Goal: Information Seeking & Learning: Learn about a topic

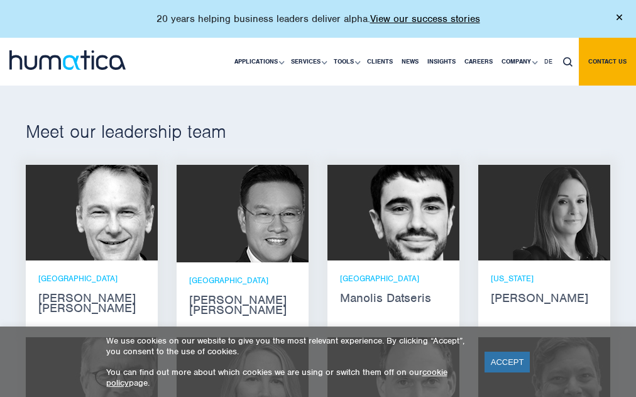
scroll to position [702, 0]
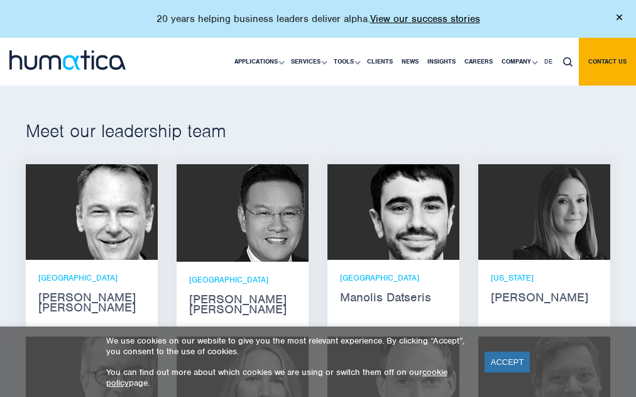
click at [516, 295] on strong "[PERSON_NAME]" at bounding box center [544, 297] width 107 height 10
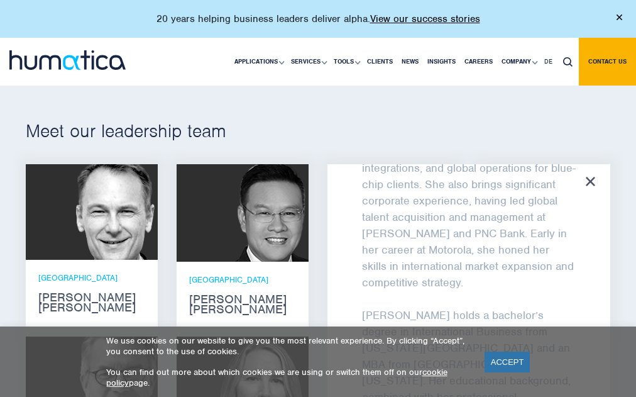
scroll to position [429, 0]
click at [594, 180] on icon at bounding box center [590, 181] width 9 height 9
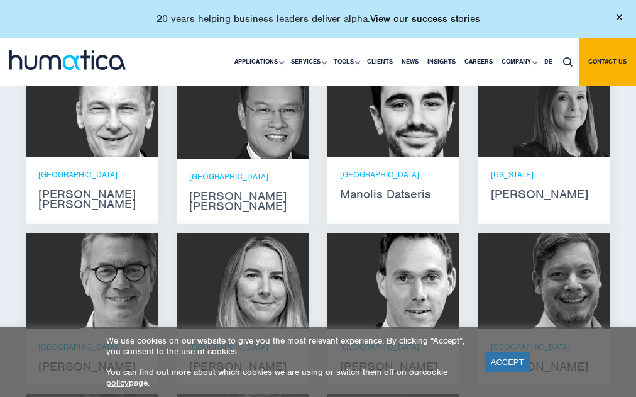
scroll to position [814, 0]
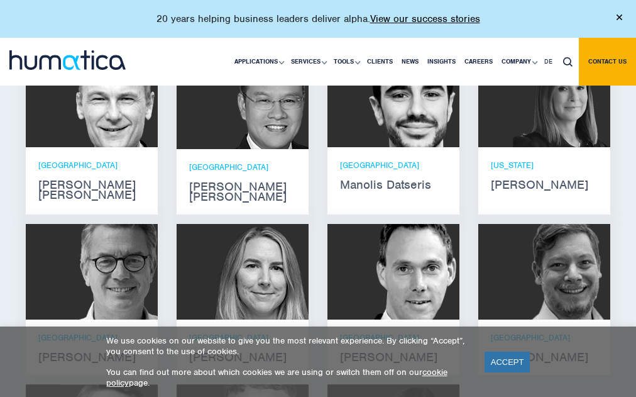
click at [422, 181] on strong "Manolis Datseris" at bounding box center [393, 185] width 107 height 10
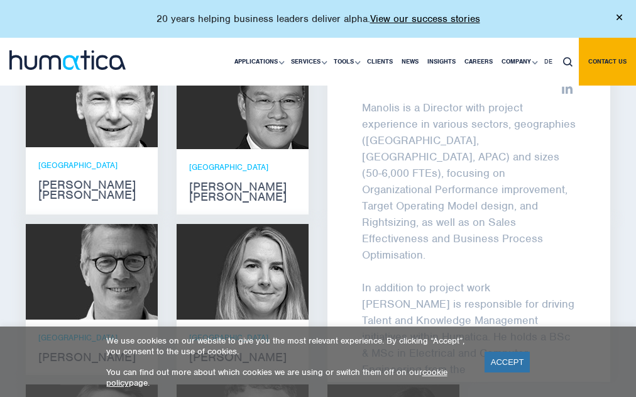
click at [630, 221] on div "Meet our leadership team [PERSON_NAME] [PERSON_NAME] He holds degrees in Electr…" at bounding box center [318, 275] width 636 height 651
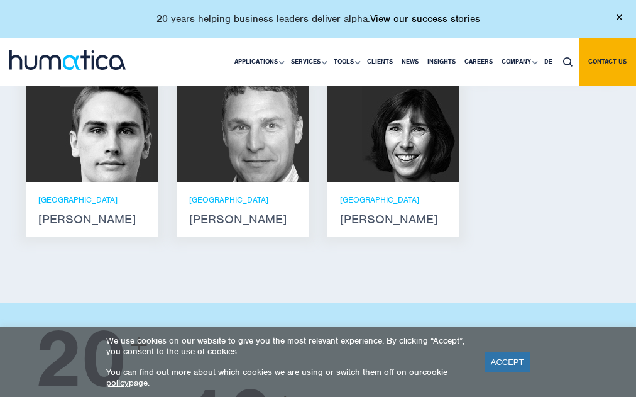
scroll to position [1095, 0]
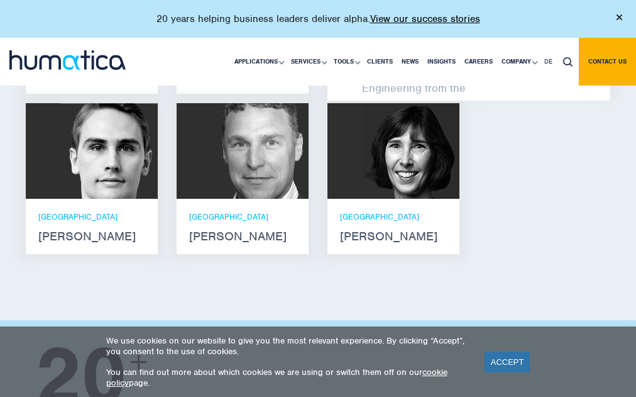
click at [66, 231] on strong "[PERSON_NAME]" at bounding box center [91, 236] width 107 height 10
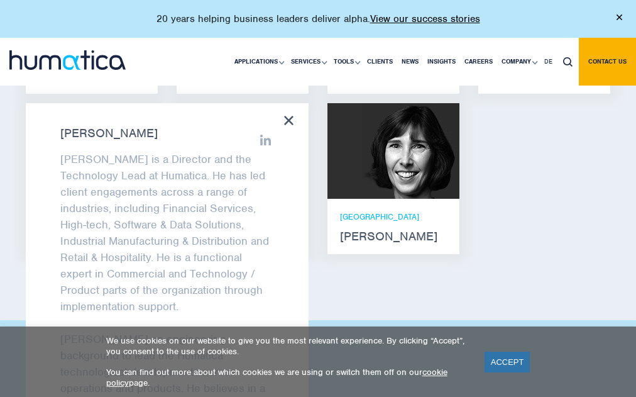
click at [289, 103] on div "[PERSON_NAME] [PERSON_NAME] is a Director and the Technology Lead at Humatica. …" at bounding box center [167, 268] width 283 height 330
click at [509, 370] on link "ACCEPT" at bounding box center [508, 361] width 46 height 21
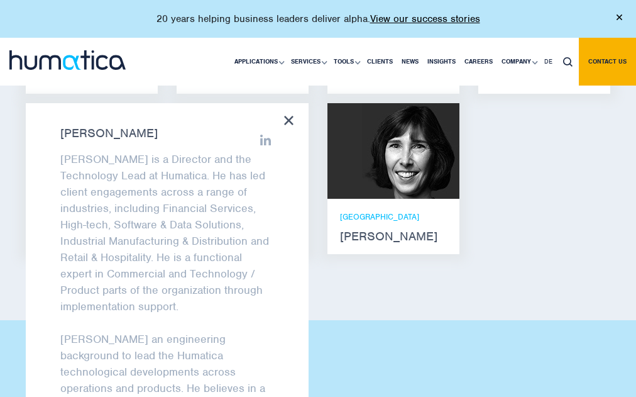
click at [292, 113] on div "[PERSON_NAME] [PERSON_NAME] is a Director and the Technology Lead at Humatica. …" at bounding box center [167, 268] width 283 height 330
click at [287, 116] on icon at bounding box center [288, 120] width 9 height 9
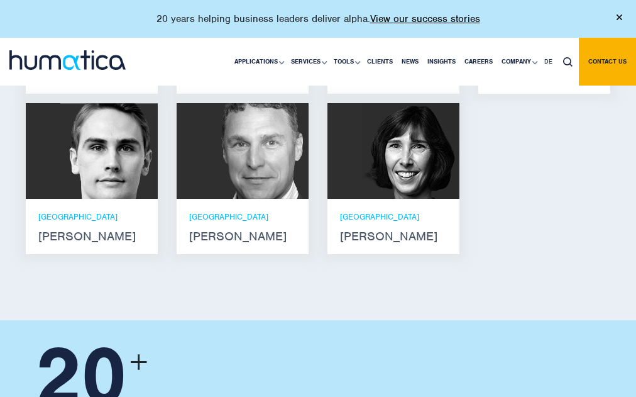
click at [211, 211] on div "London [PERSON_NAME]" at bounding box center [242, 226] width 107 height 30
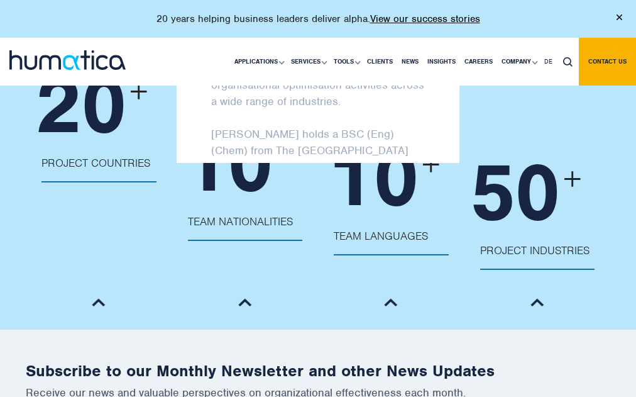
scroll to position [1308, 0]
